Goal: Task Accomplishment & Management: Use online tool/utility

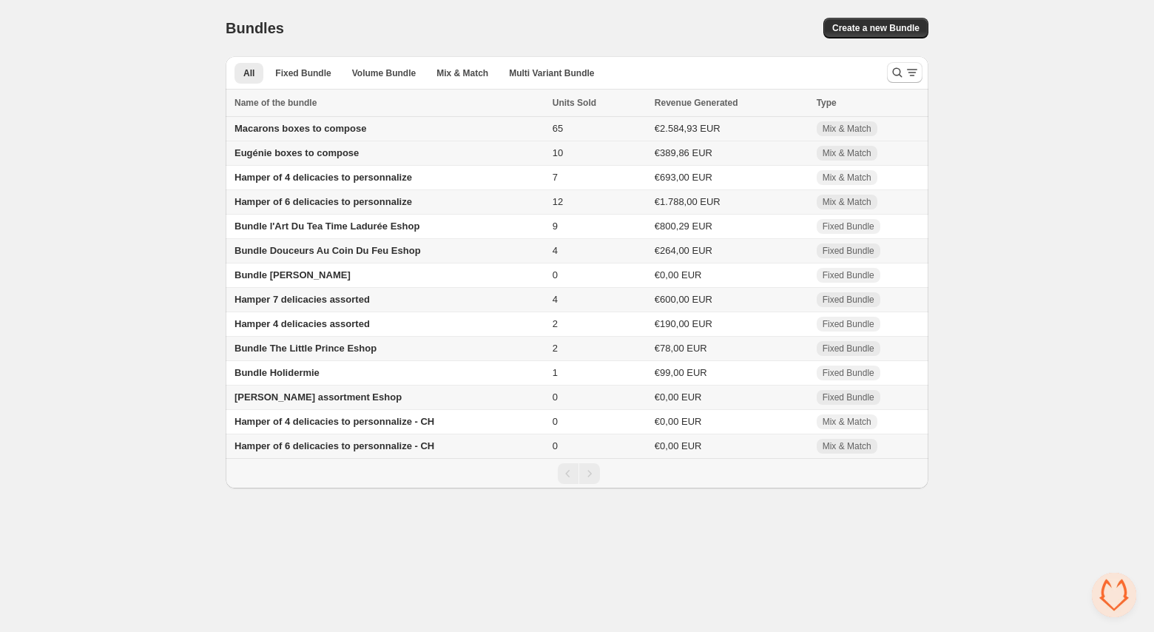
click at [320, 128] on span "Macarons boxes to compose" at bounding box center [300, 128] width 132 height 11
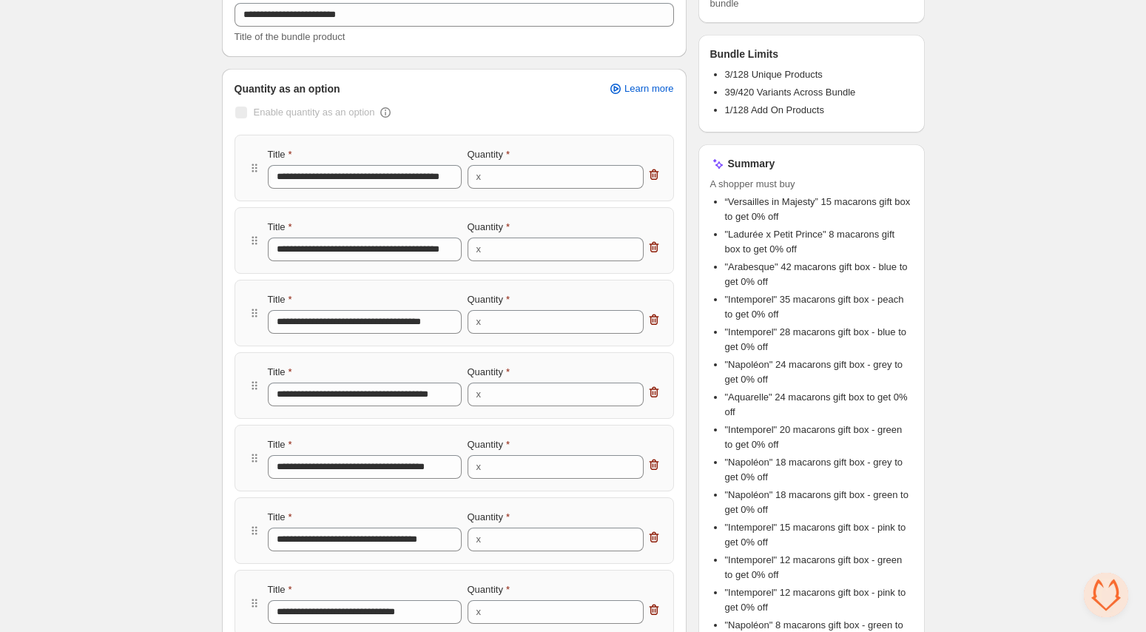
scroll to position [176, 0]
